Goal: Check status

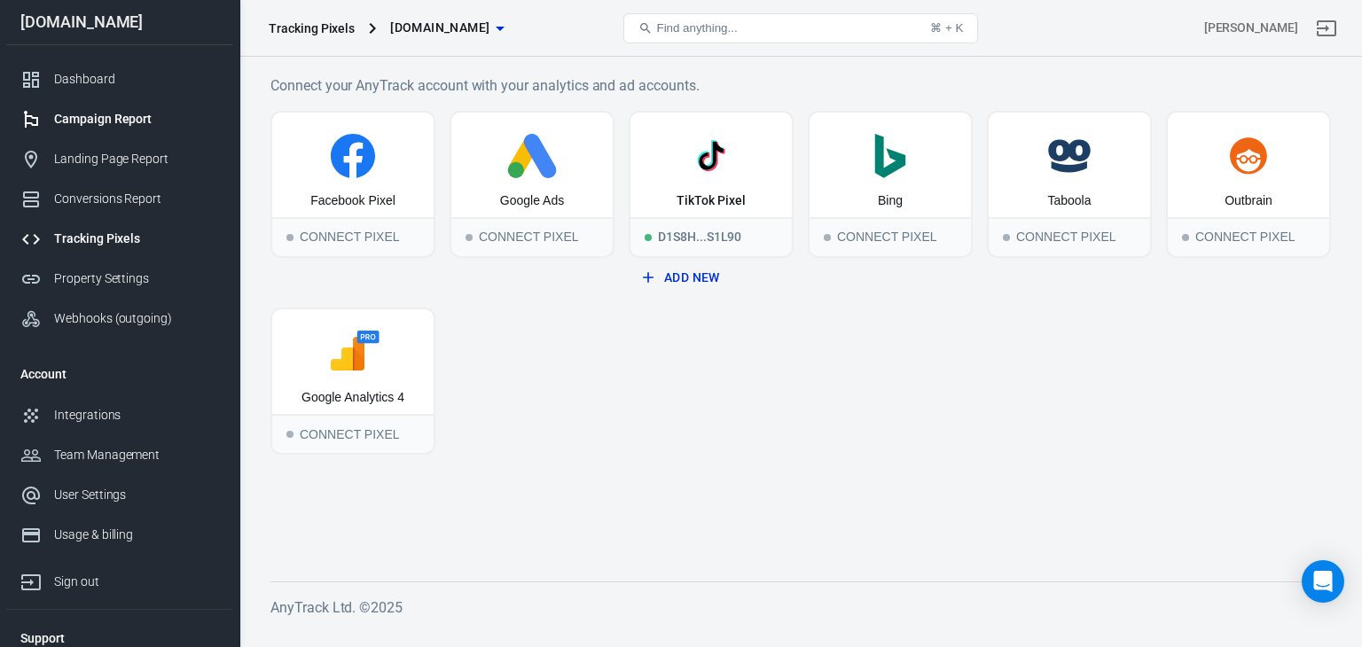
click at [205, 121] on div "Campaign Report" at bounding box center [136, 119] width 165 height 19
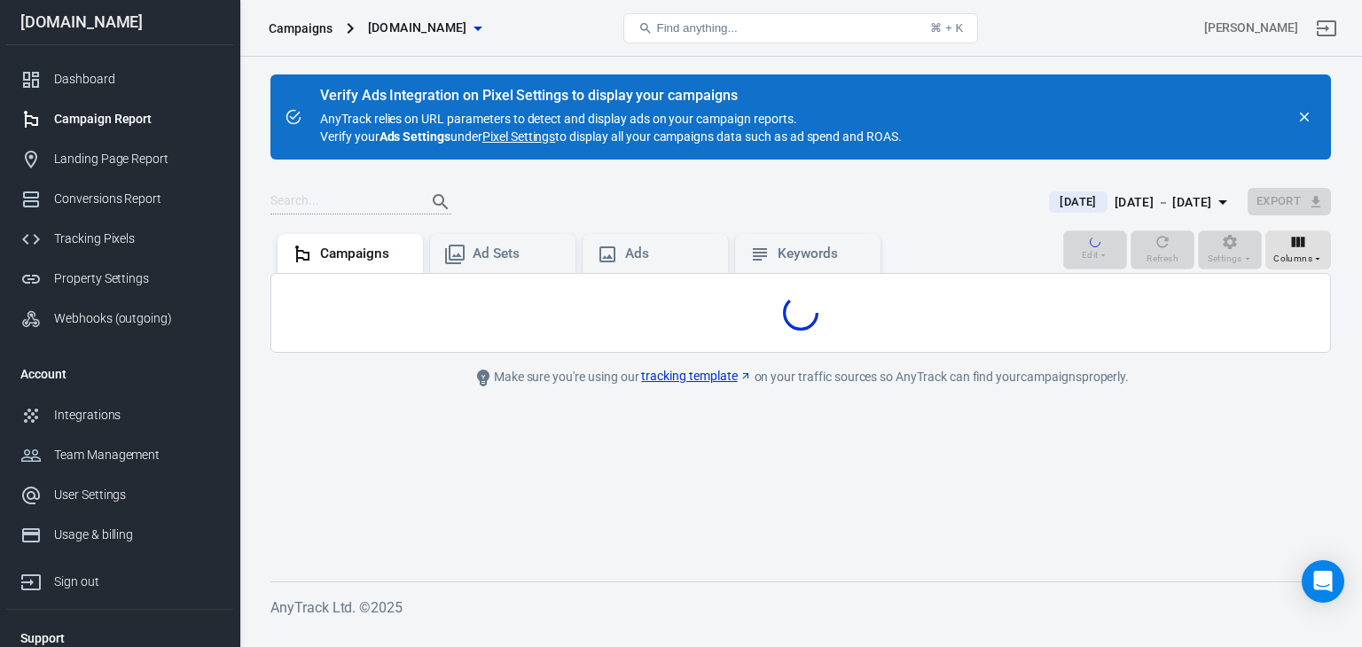
click at [506, 183] on main "Verify Ads Integration on Pixel Settings to display your campaigns AnyTrack rel…" at bounding box center [800, 313] width 1060 height 479
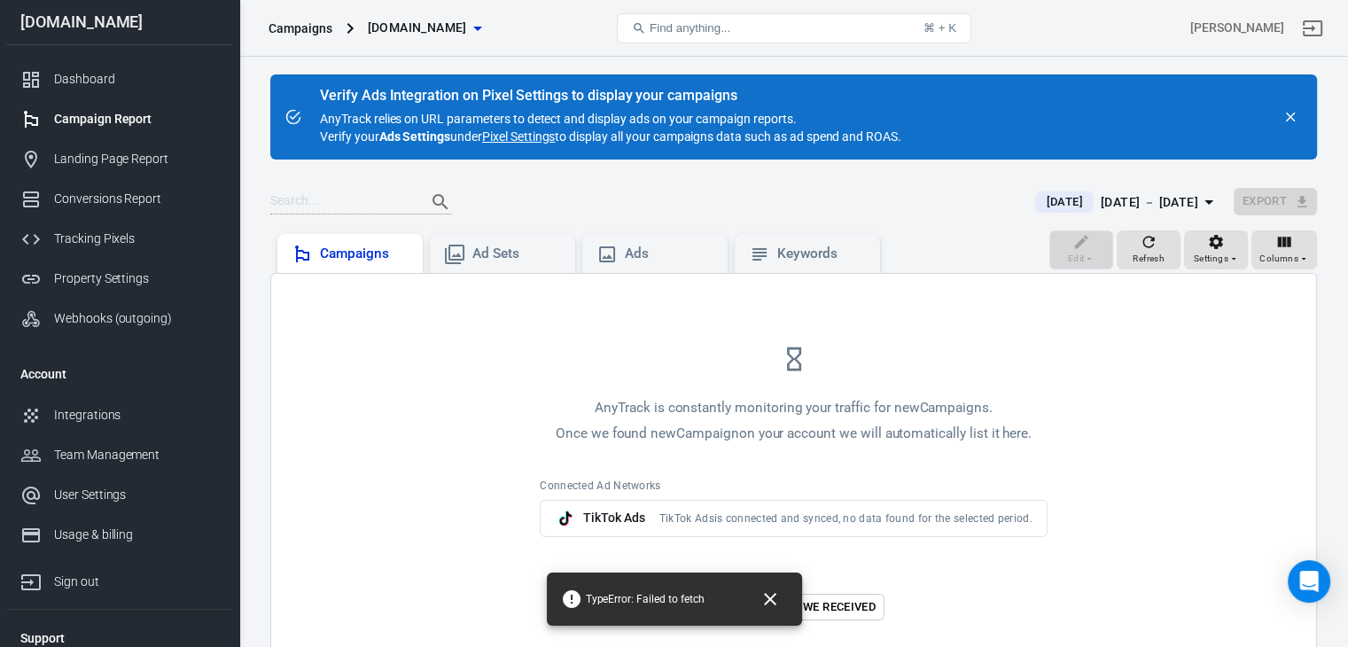
click at [393, 249] on div "Campaigns" at bounding box center [364, 254] width 89 height 19
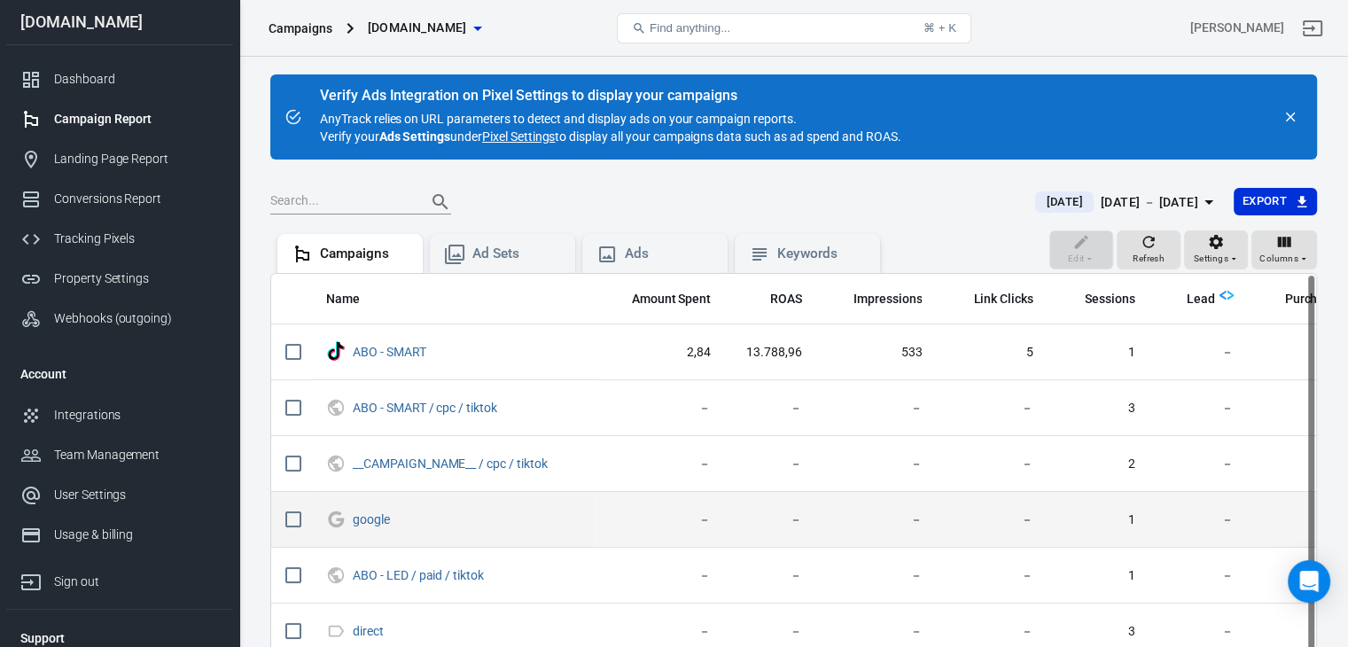
click at [654, 520] on span "－" at bounding box center [660, 520] width 103 height 18
